Goal: Transaction & Acquisition: Subscribe to service/newsletter

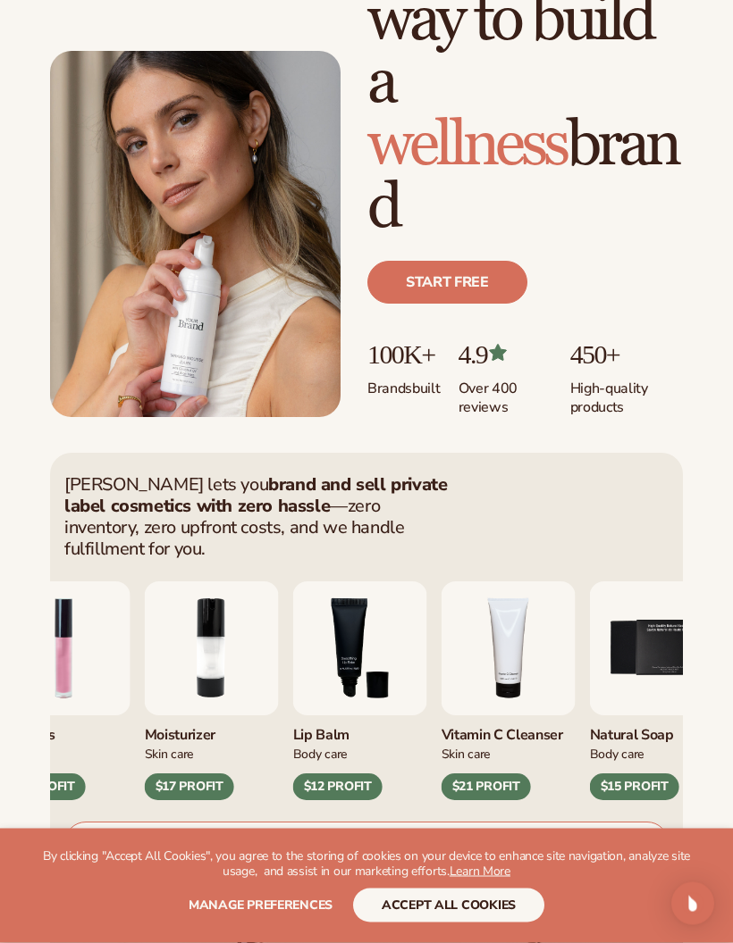
scroll to position [173, 0]
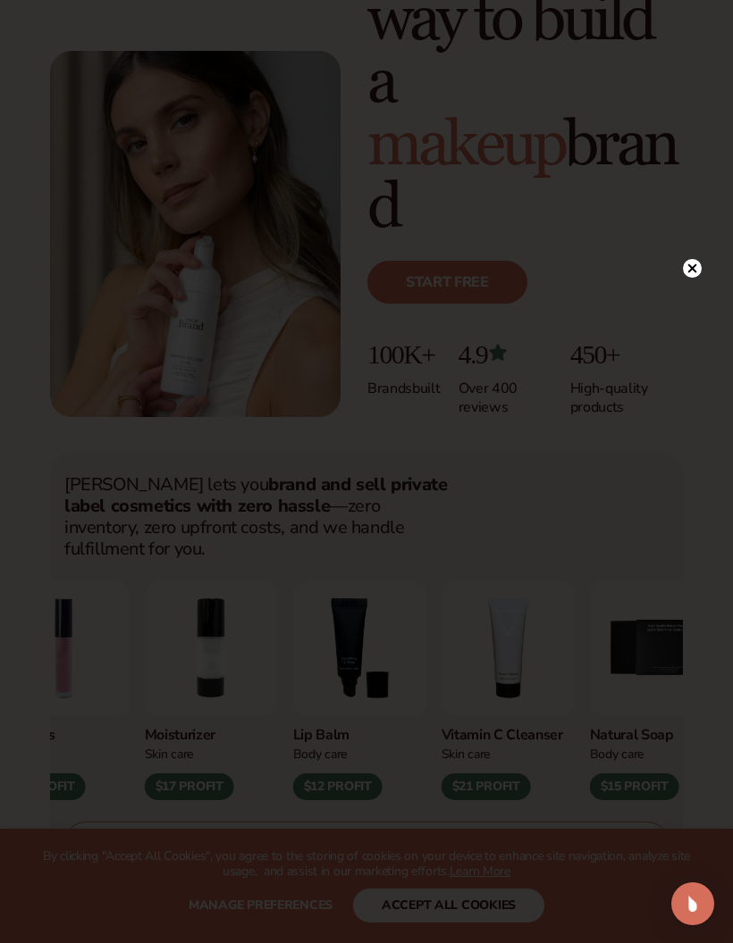
click at [714, 299] on div at bounding box center [366, 471] width 733 height 943
click at [684, 278] on circle at bounding box center [691, 268] width 19 height 19
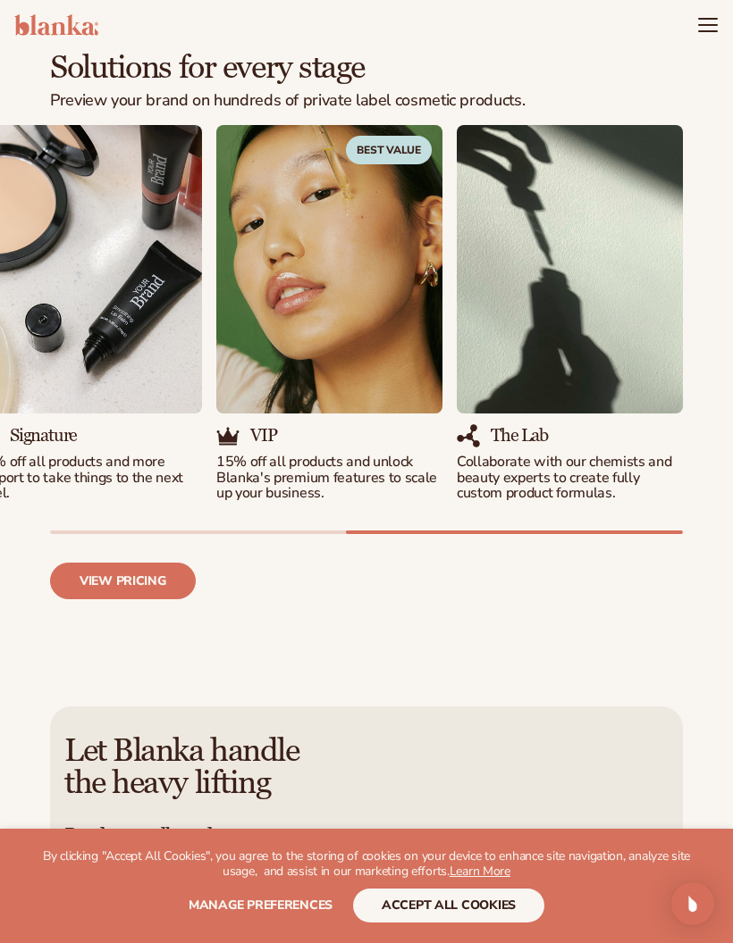
scroll to position [1996, 0]
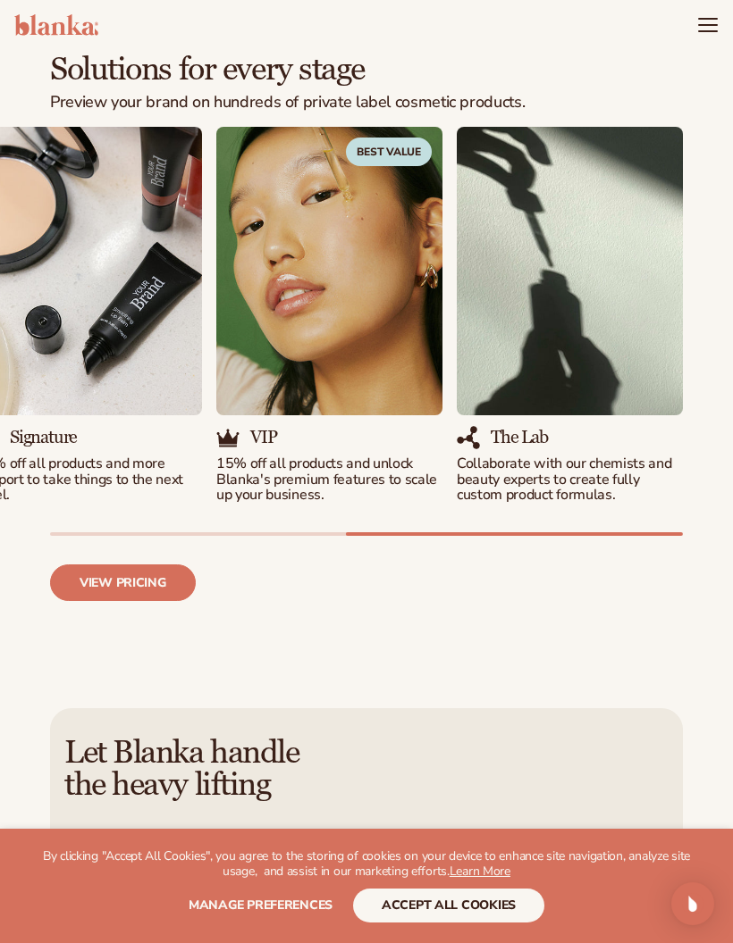
click at [168, 565] on link "View pricing" at bounding box center [123, 583] width 146 height 37
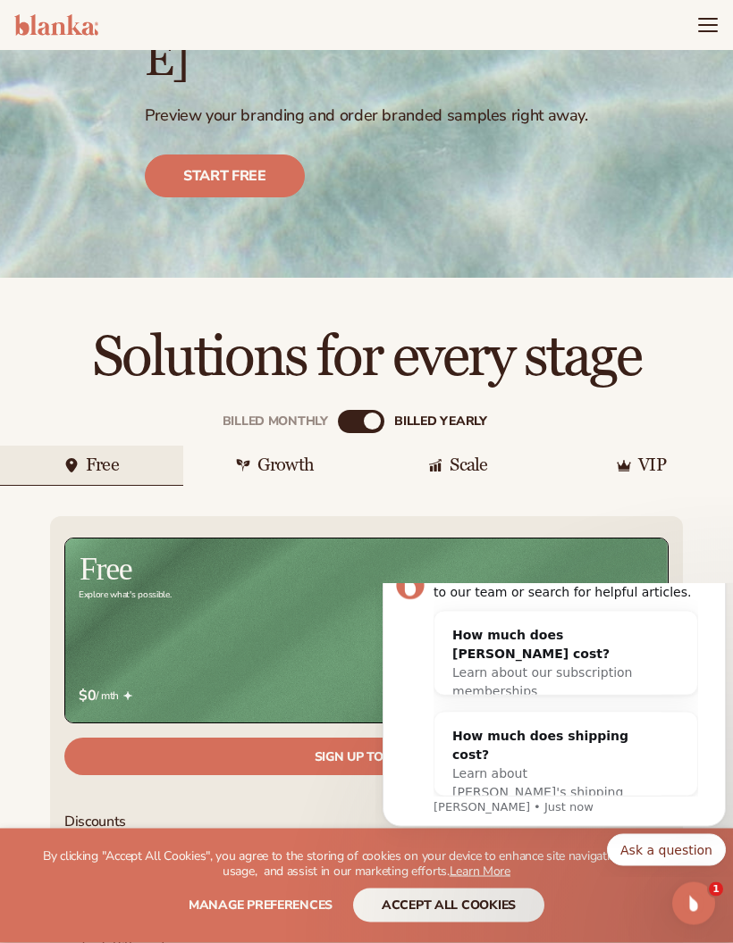
scroll to position [254, 0]
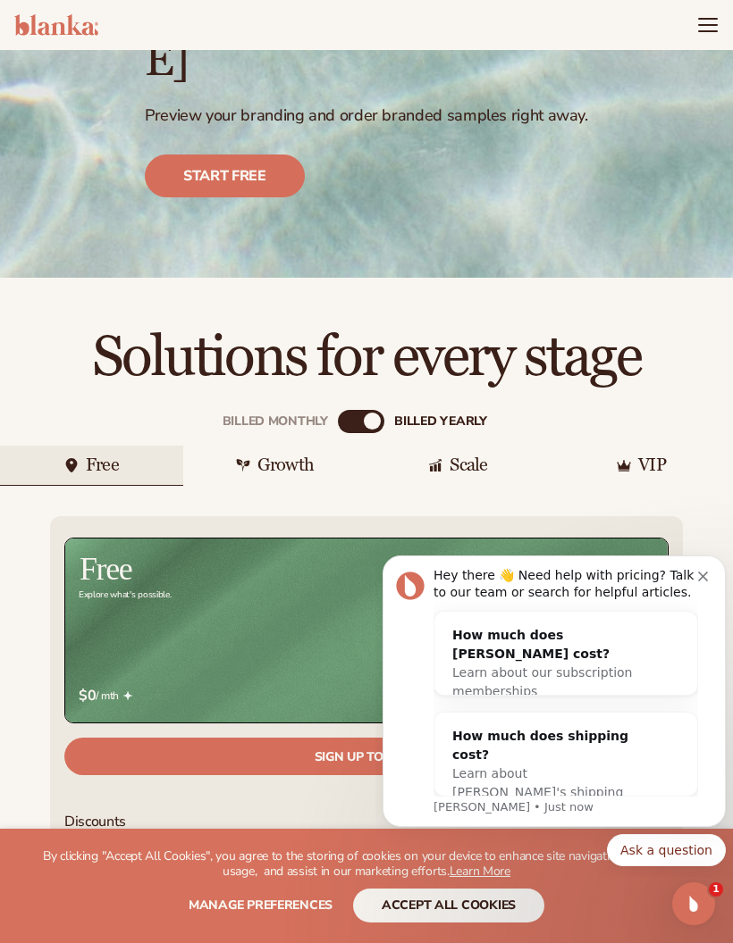
click at [303, 456] on div "Growth" at bounding box center [285, 465] width 56 height 18
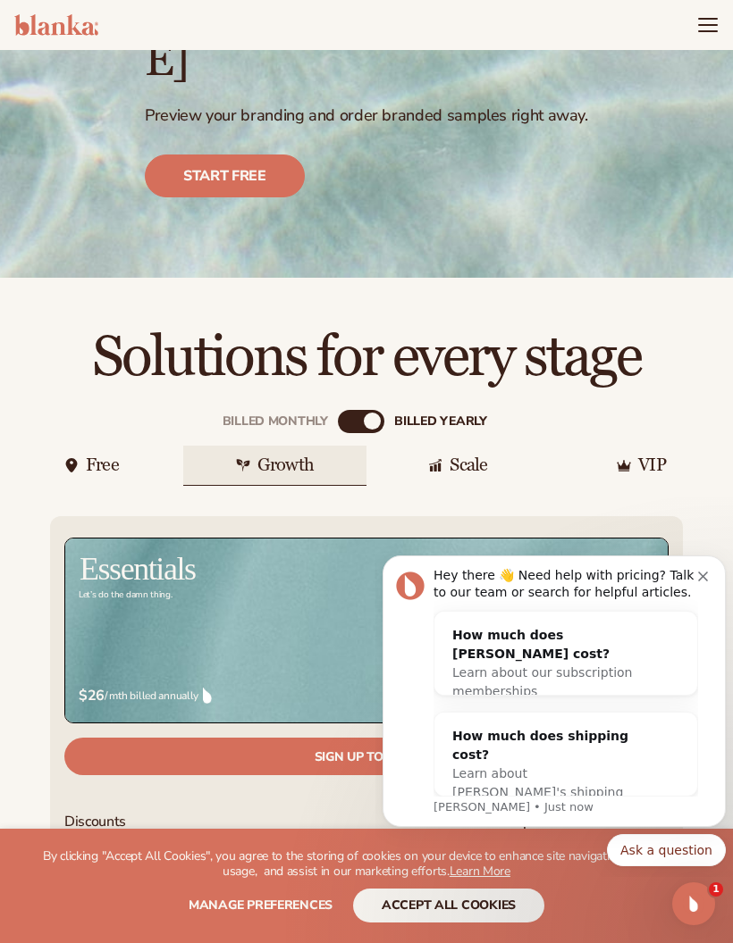
click at [697, 577] on div "Hey there 👋 Need help with pricing? Talk to our team or search for helpful arti…" at bounding box center [565, 584] width 264 height 35
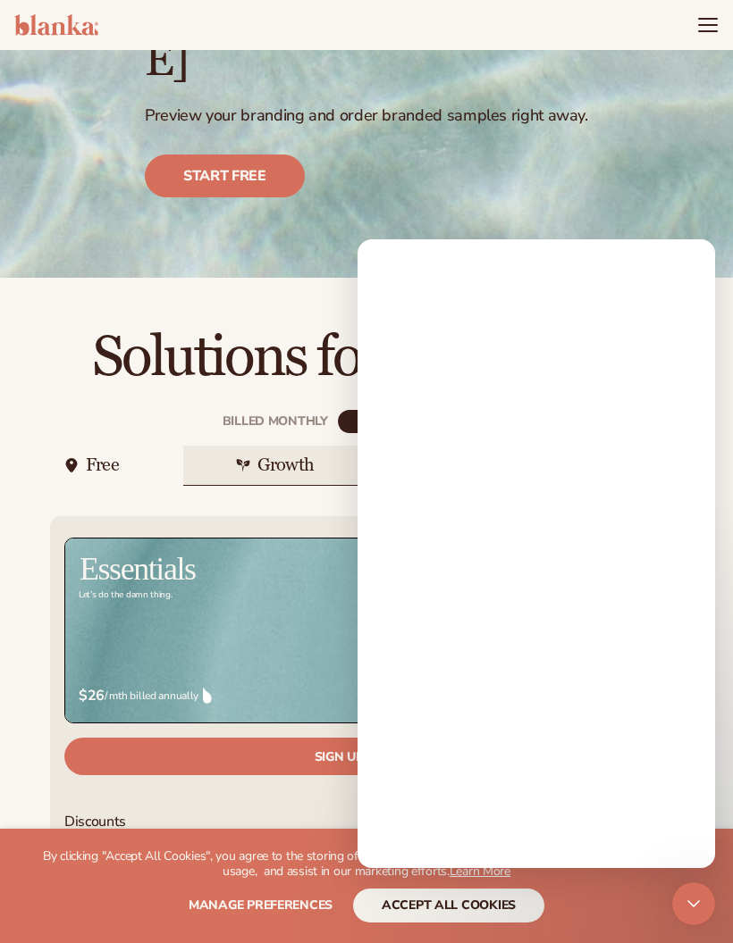
scroll to position [0, 0]
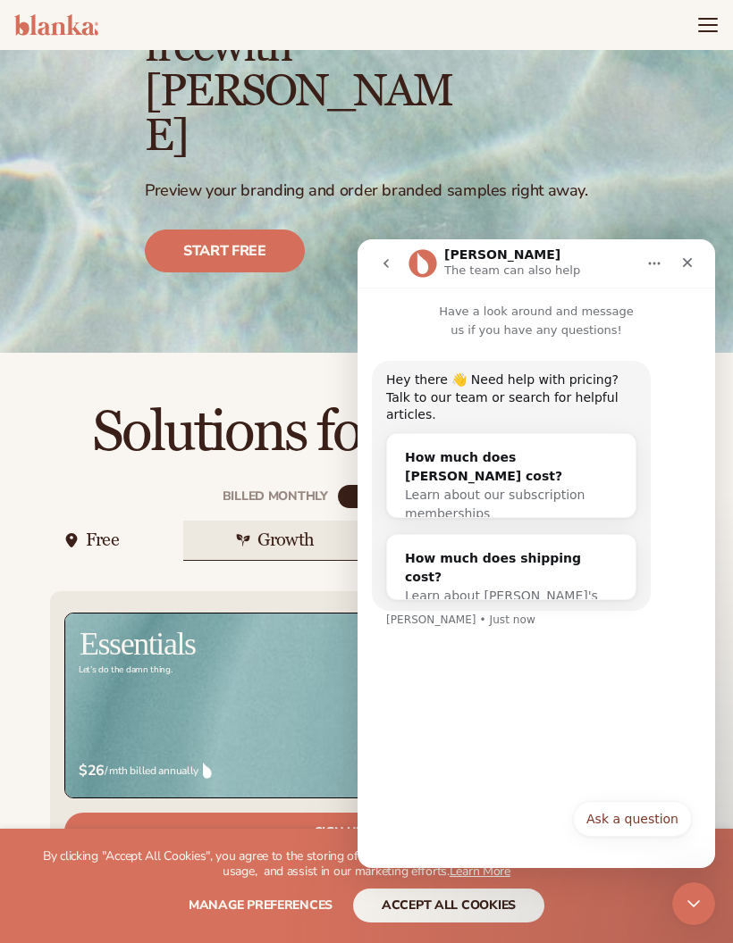
click at [683, 270] on div "Close" at bounding box center [687, 263] width 32 height 32
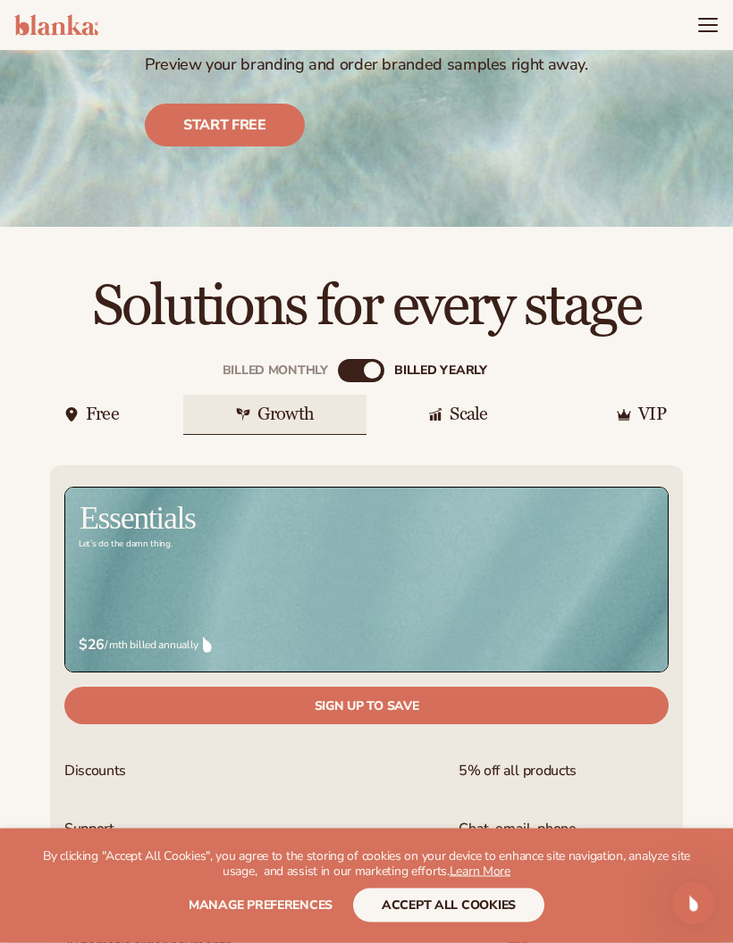
scroll to position [255, 0]
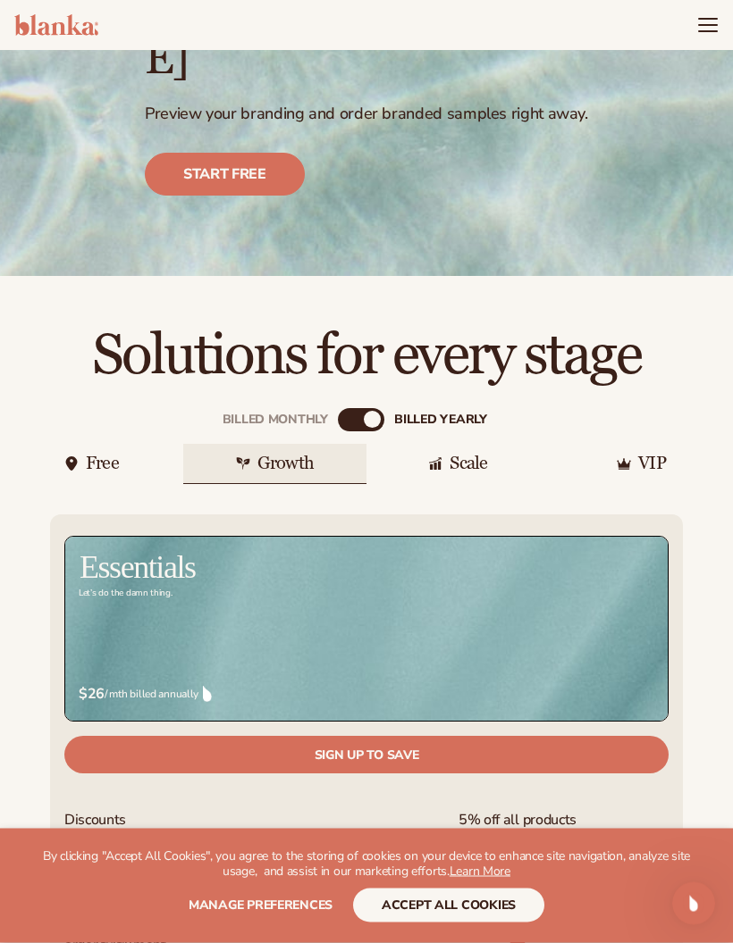
click at [452, 456] on div "Scale" at bounding box center [468, 465] width 38 height 18
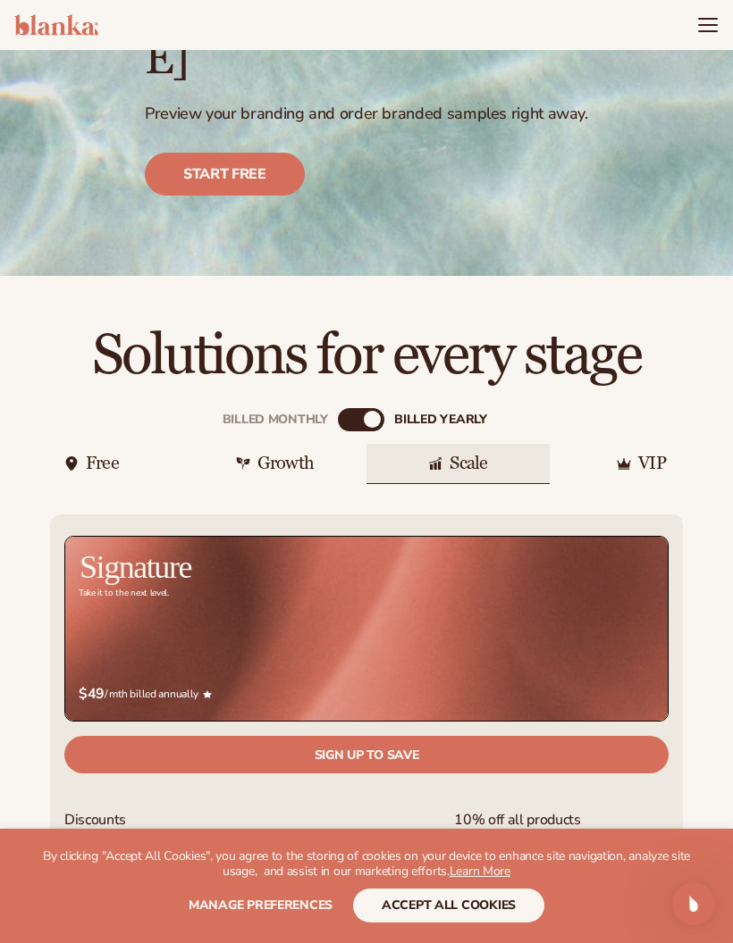
click at [363, 408] on div "Billed Monthly billed Yearly" at bounding box center [361, 419] width 46 height 23
click at [352, 411] on div "Billed Monthly" at bounding box center [347, 420] width 18 height 18
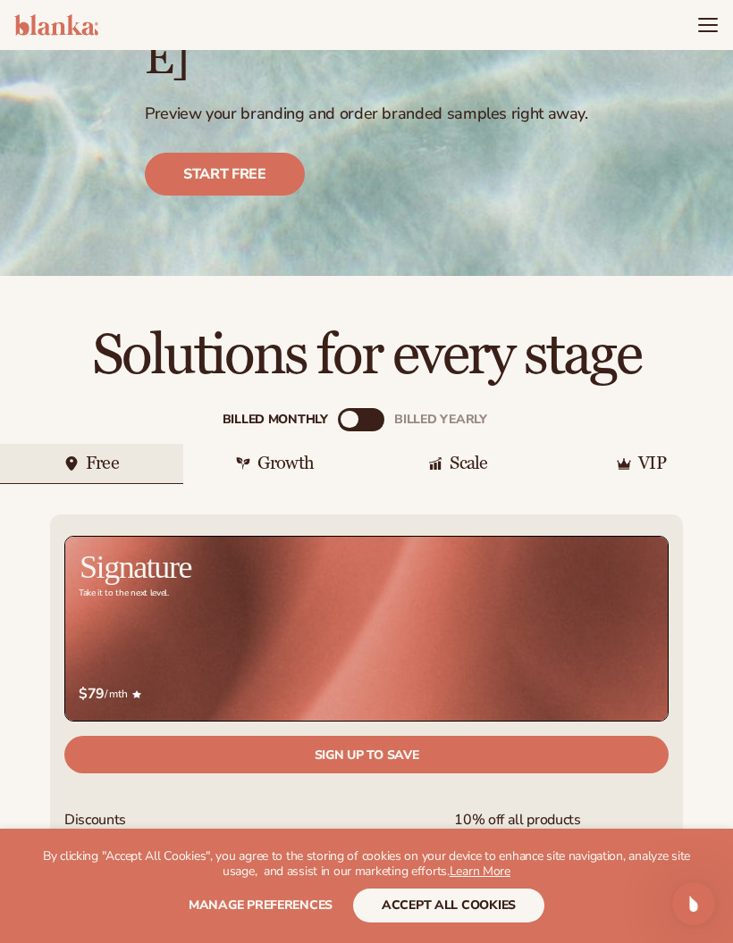
scroll to position [266, 0]
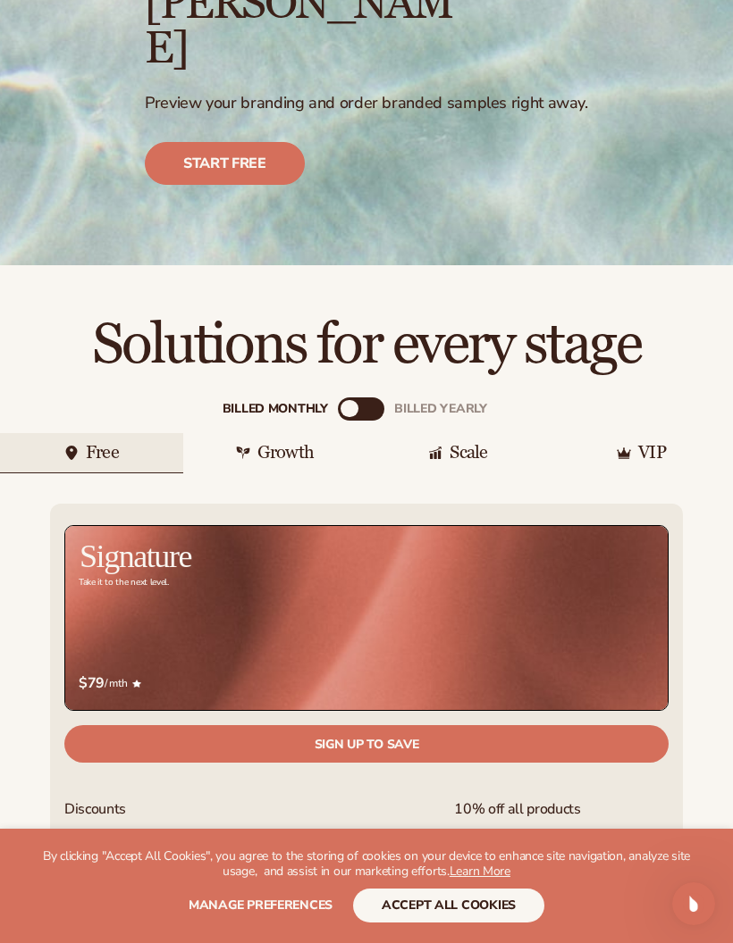
click at [318, 433] on div "Growth" at bounding box center [274, 453] width 183 height 40
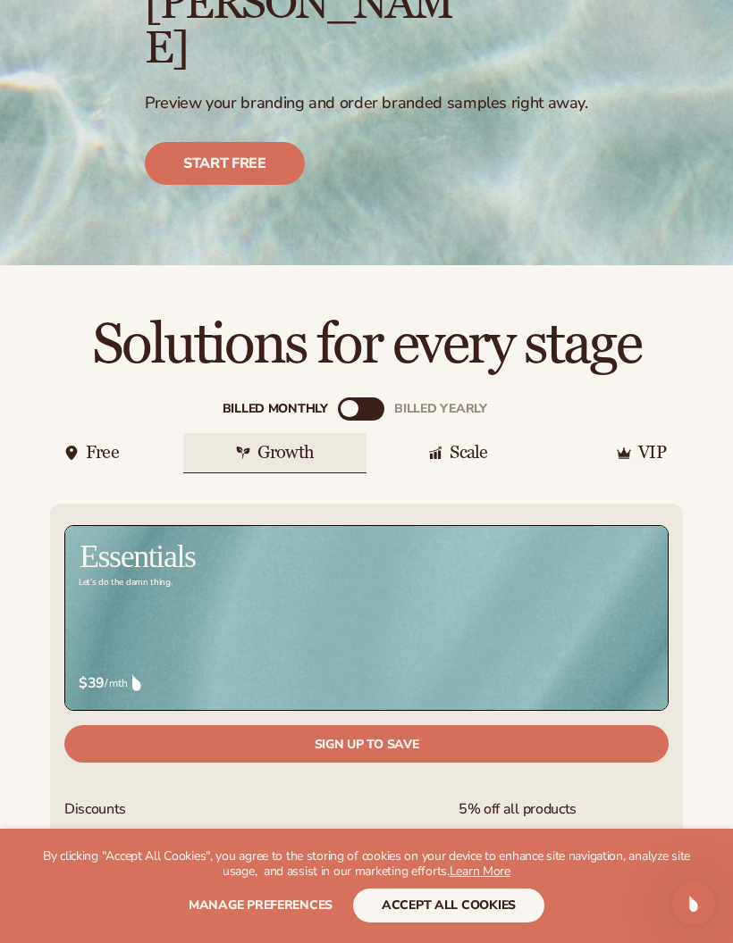
click at [440, 446] on img at bounding box center [435, 453] width 14 height 14
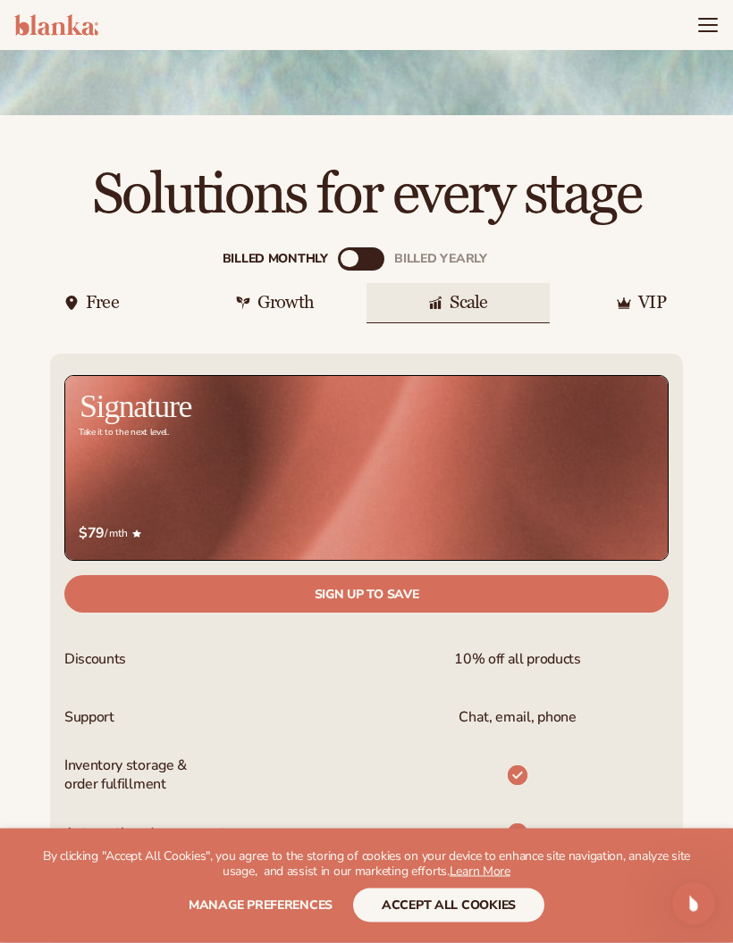
scroll to position [414, 0]
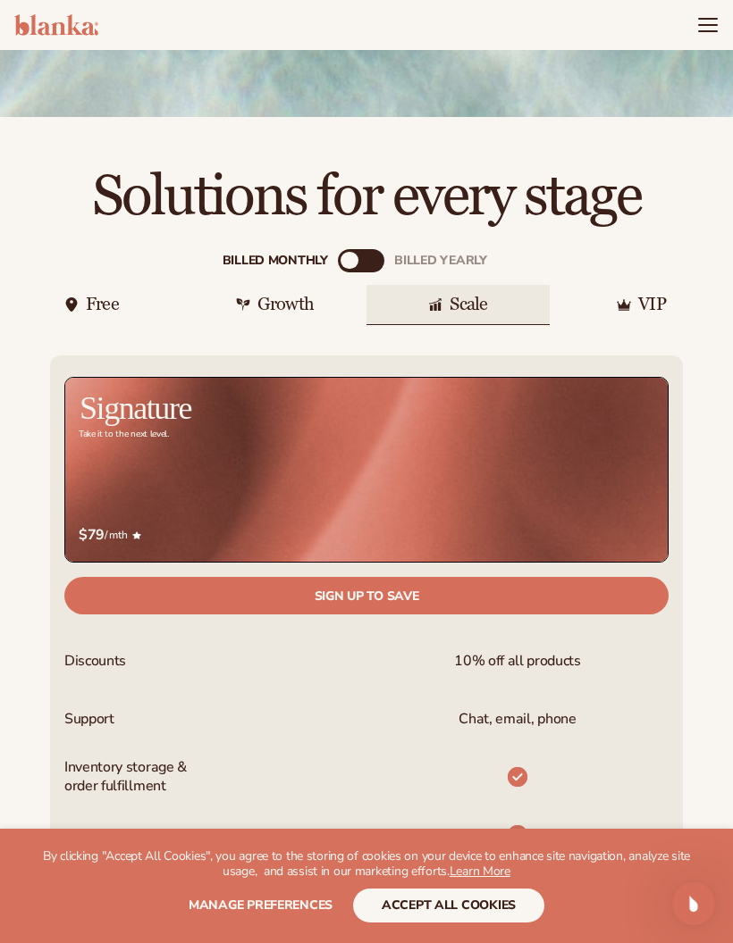
click at [351, 252] on div "Billed Monthly" at bounding box center [349, 261] width 18 height 18
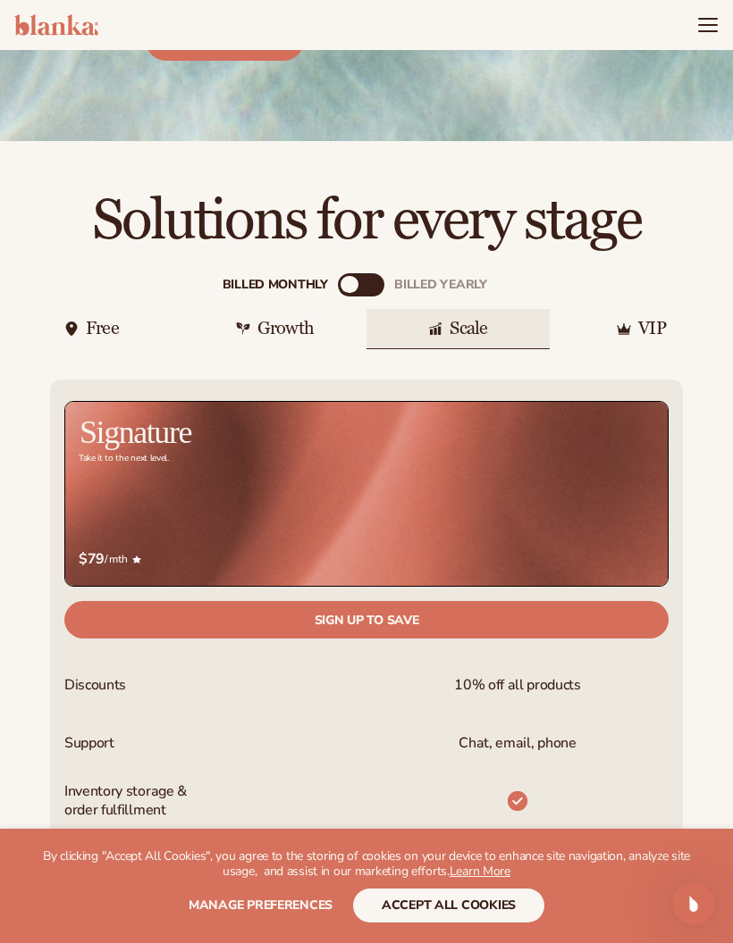
click at [356, 276] on div "Billed Monthly" at bounding box center [349, 285] width 18 height 18
click at [629, 322] on img at bounding box center [623, 329] width 14 height 14
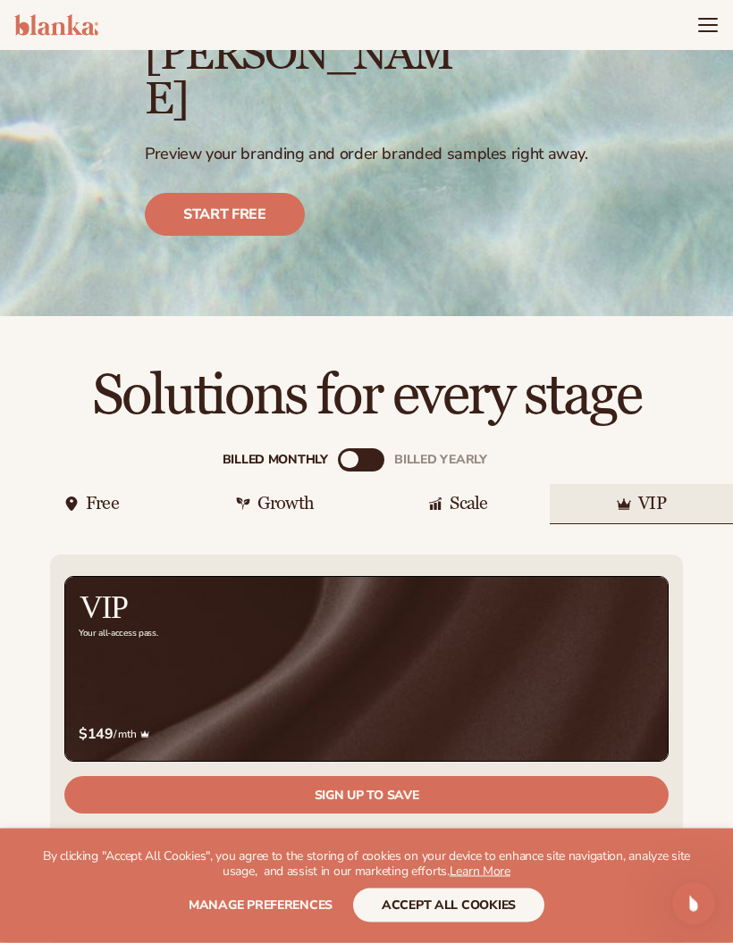
scroll to position [168, 0]
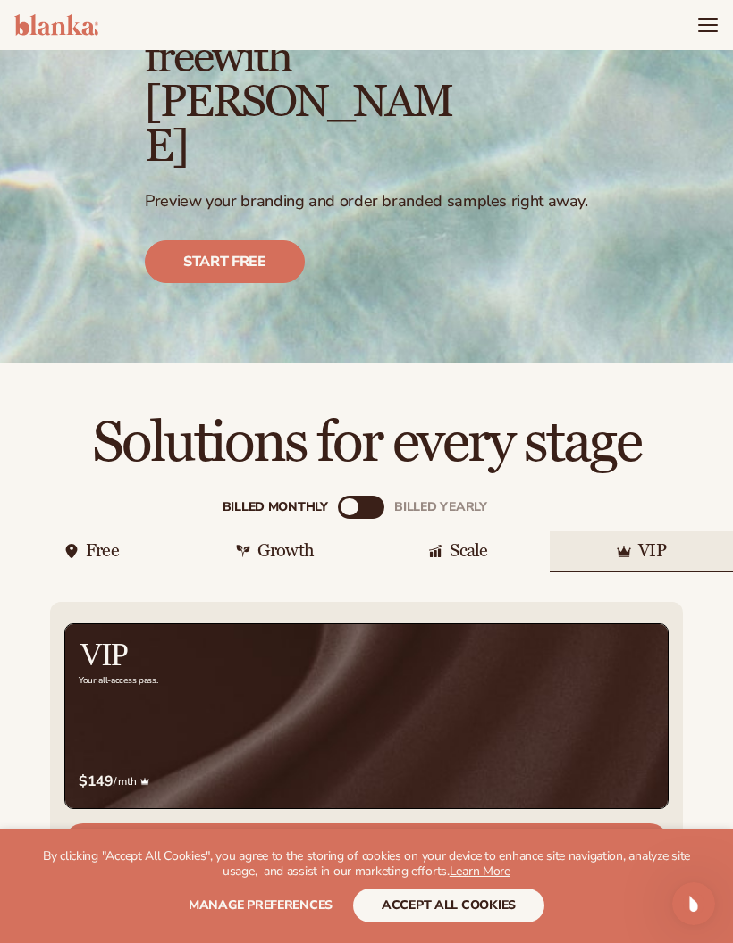
click at [351, 498] on div "Billed Monthly" at bounding box center [349, 507] width 18 height 18
click at [356, 496] on div "Billed Monthly billed Yearly" at bounding box center [361, 507] width 46 height 23
click at [435, 500] on div "billed Yearly" at bounding box center [440, 506] width 92 height 13
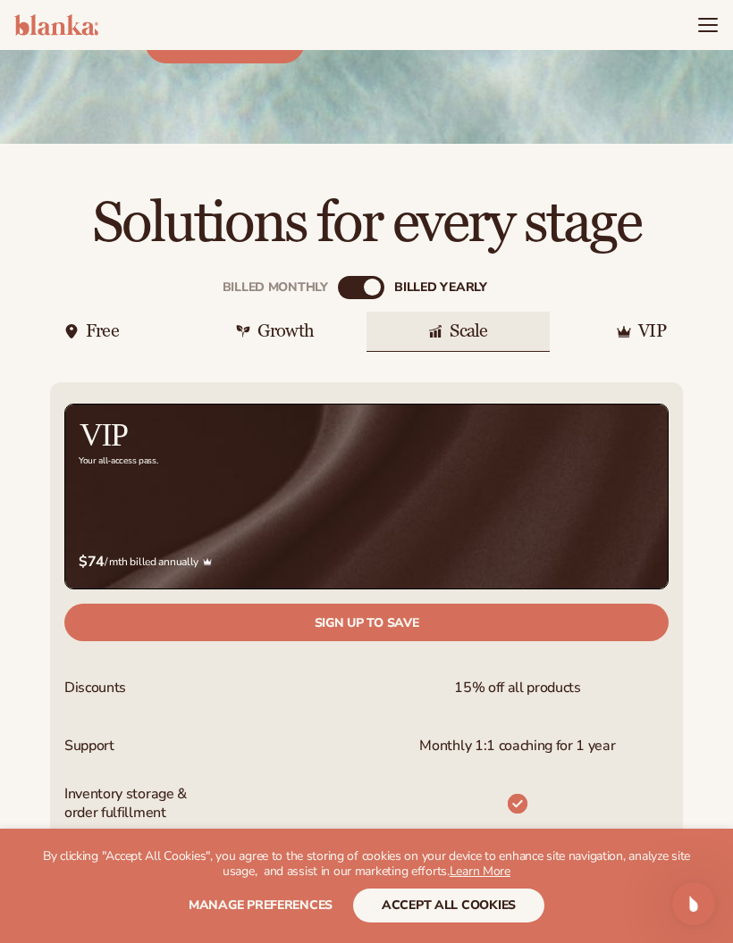
scroll to position [372, 0]
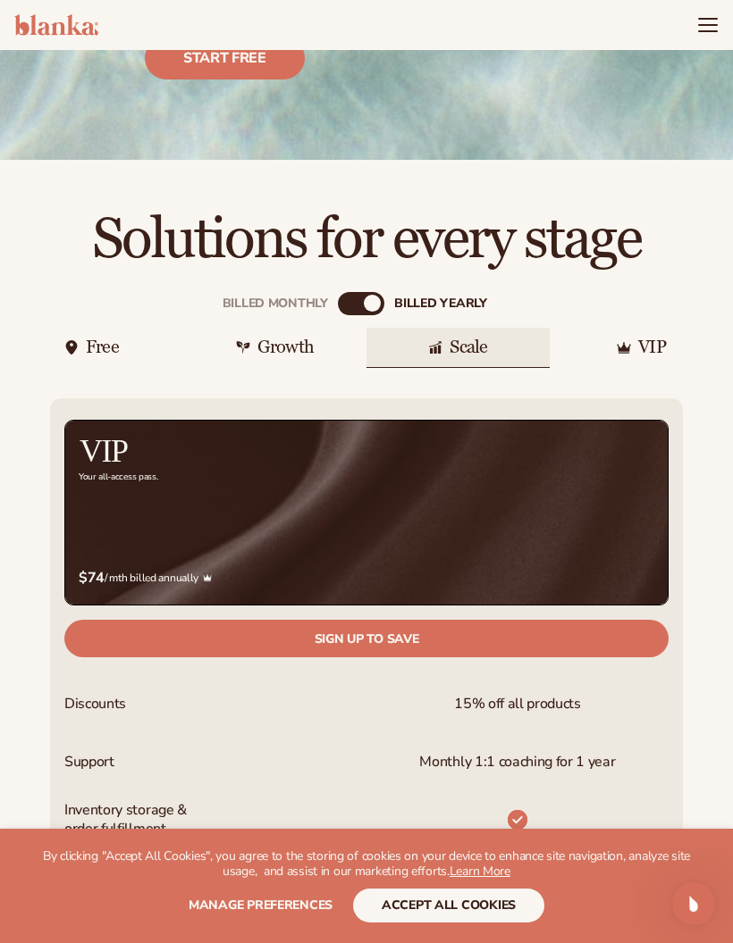
click at [495, 328] on div "Scale" at bounding box center [457, 348] width 183 height 40
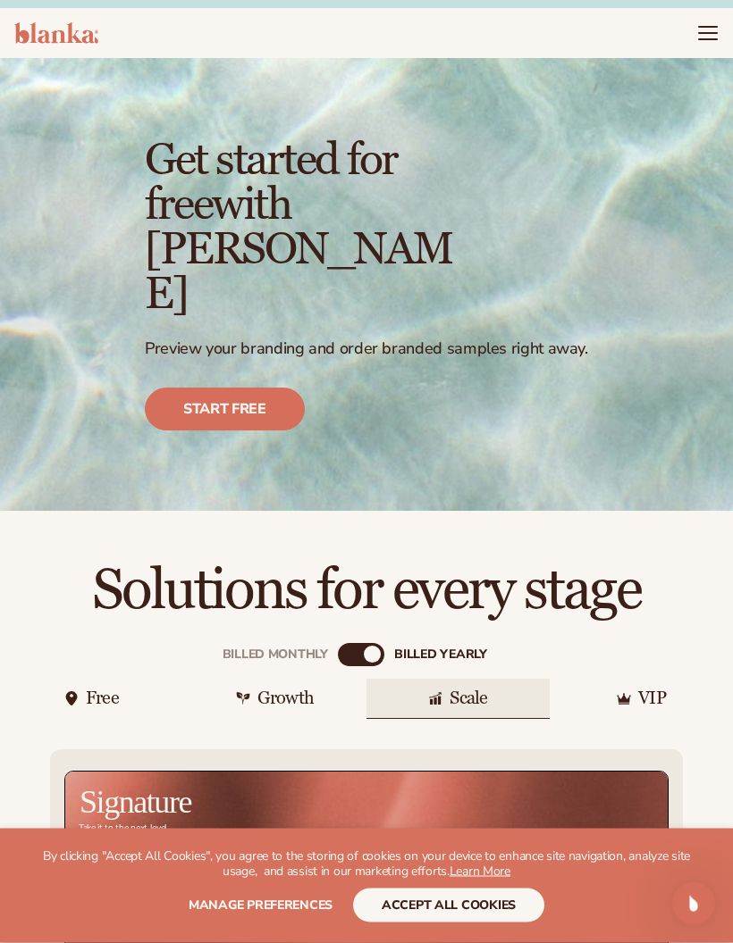
scroll to position [0, 0]
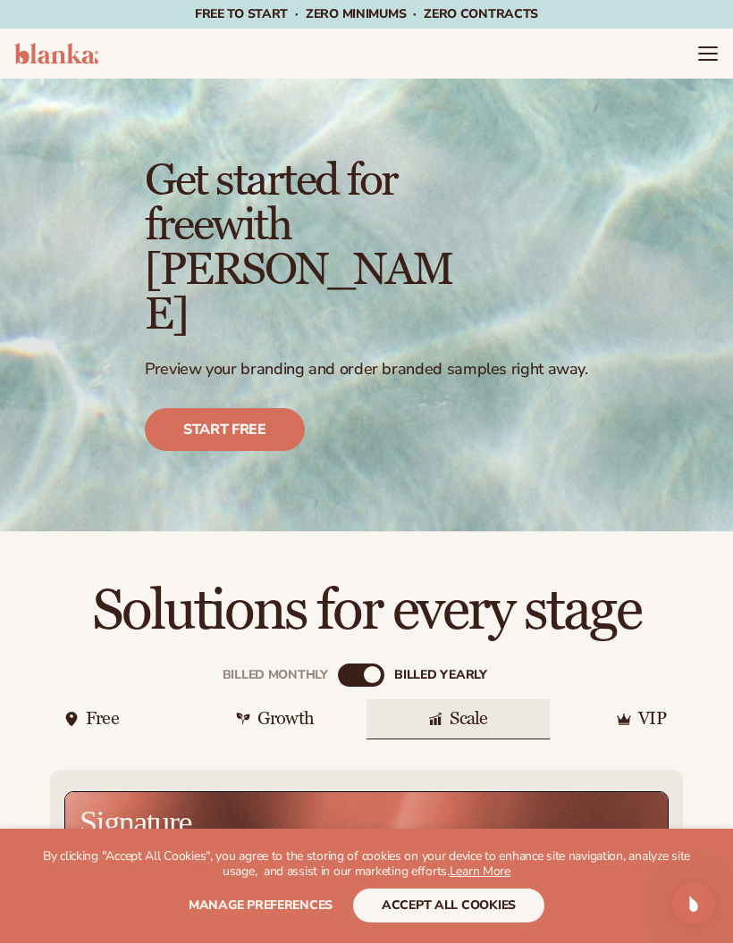
click at [690, 54] on header "Cart product catalog The Lab by Blanka" at bounding box center [366, 54] width 733 height 50
click at [689, 54] on header "Cart product catalog The Lab by Blanka" at bounding box center [366, 54] width 733 height 50
click at [264, 408] on link "Start free" at bounding box center [225, 429] width 160 height 43
